Goal: Information Seeking & Learning: Learn about a topic

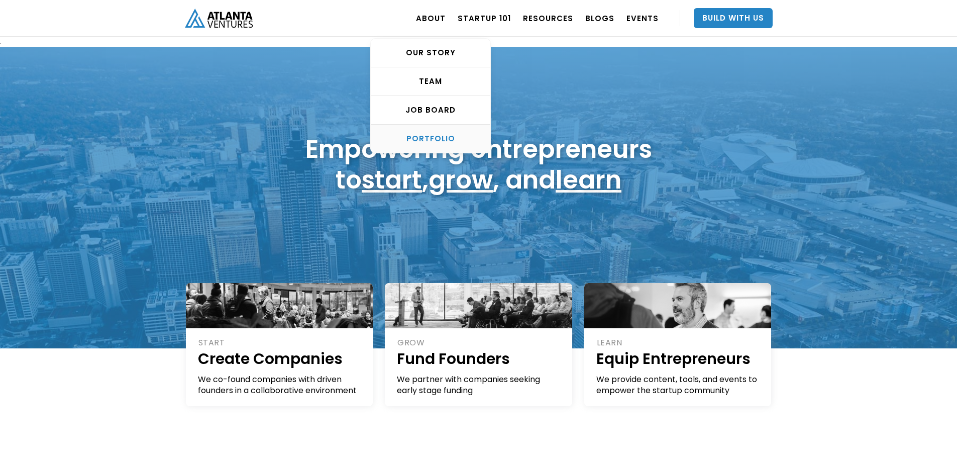
click at [439, 145] on link "PORTFOLIO" at bounding box center [431, 139] width 120 height 28
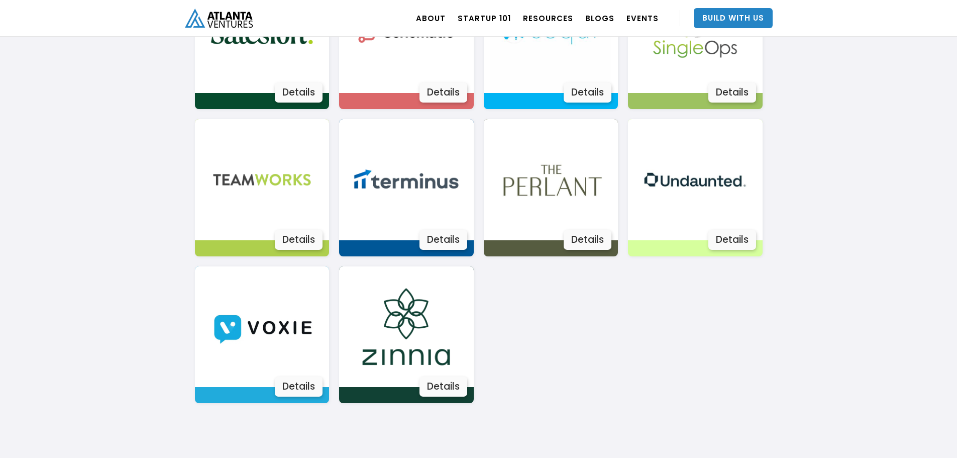
scroll to position [1821, 0]
click at [723, 232] on div "Details" at bounding box center [732, 240] width 48 height 20
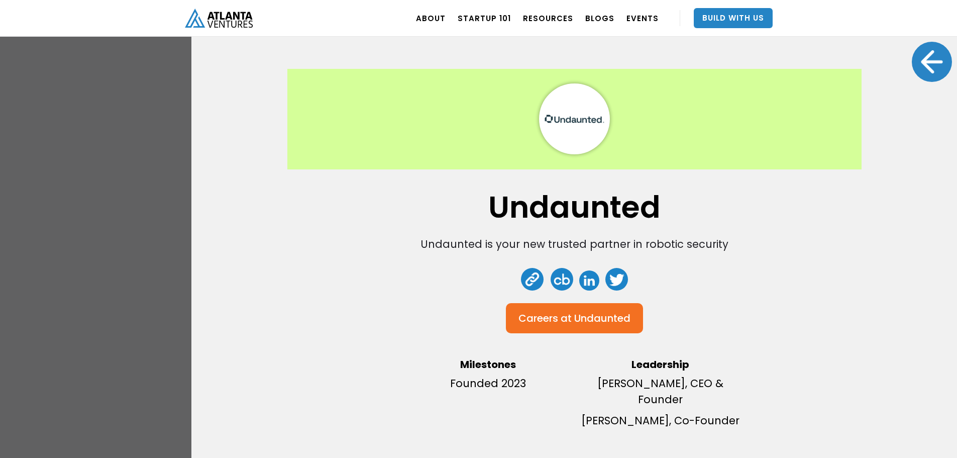
click at [919, 52] on div at bounding box center [932, 62] width 40 height 40
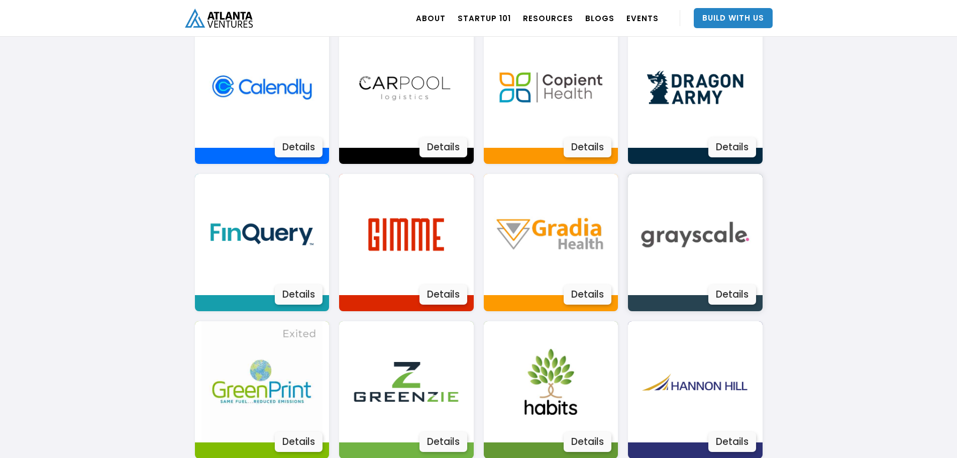
scroll to position [866, 0]
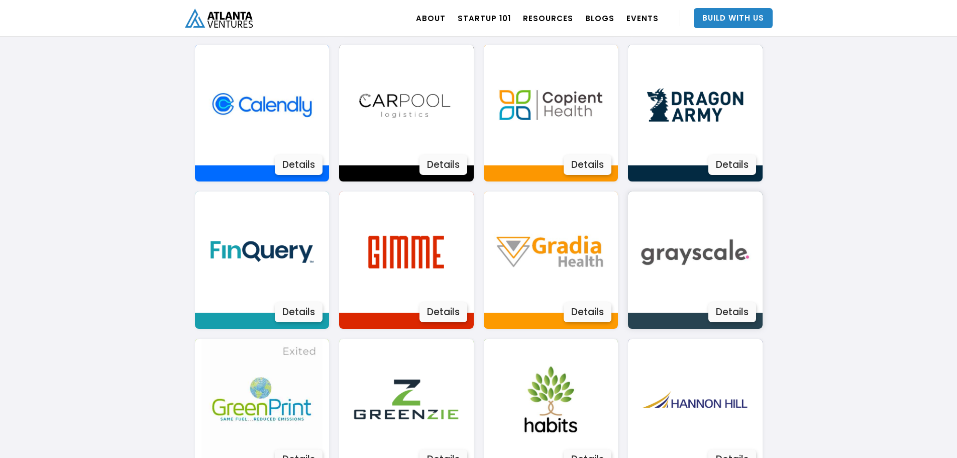
click at [679, 261] on img at bounding box center [695, 251] width 121 height 121
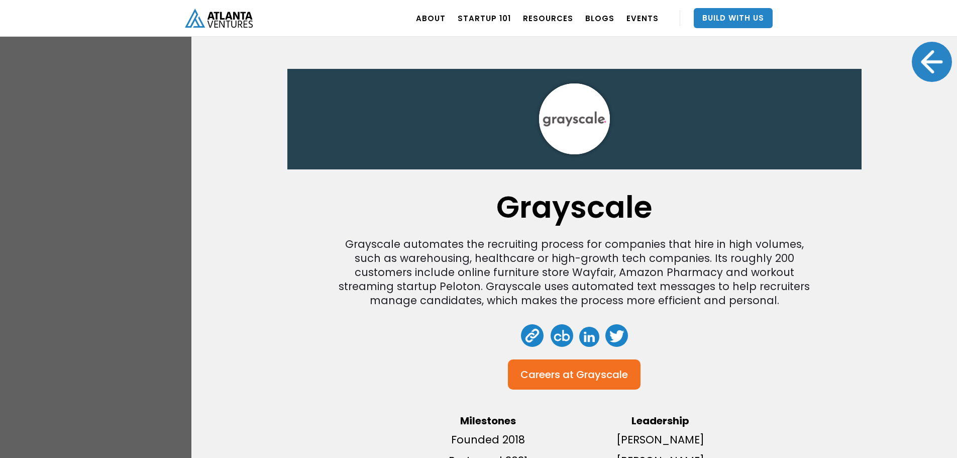
click at [531, 341] on link at bounding box center [532, 335] width 23 height 23
